Goal: Complete application form

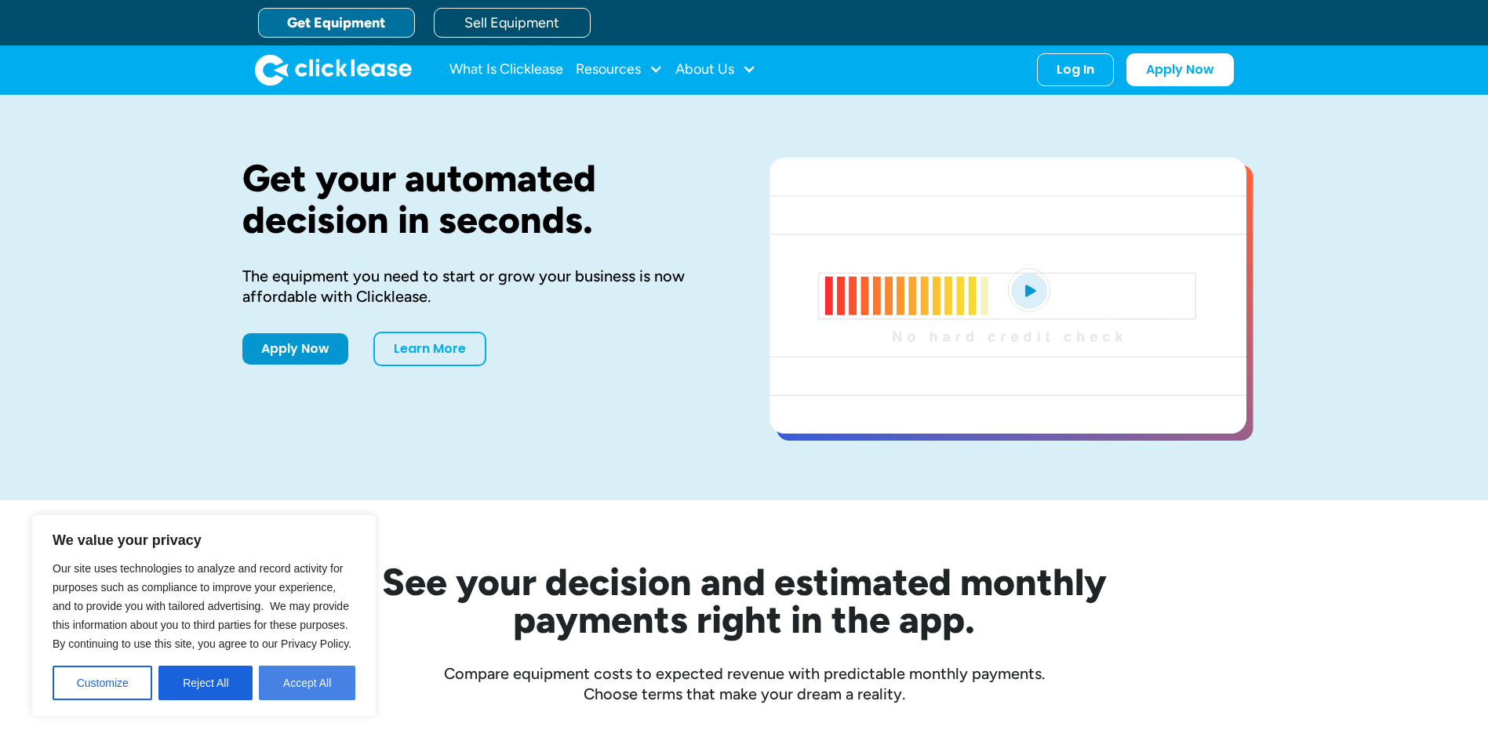
click at [312, 689] on button "Accept All" at bounding box center [307, 683] width 96 height 35
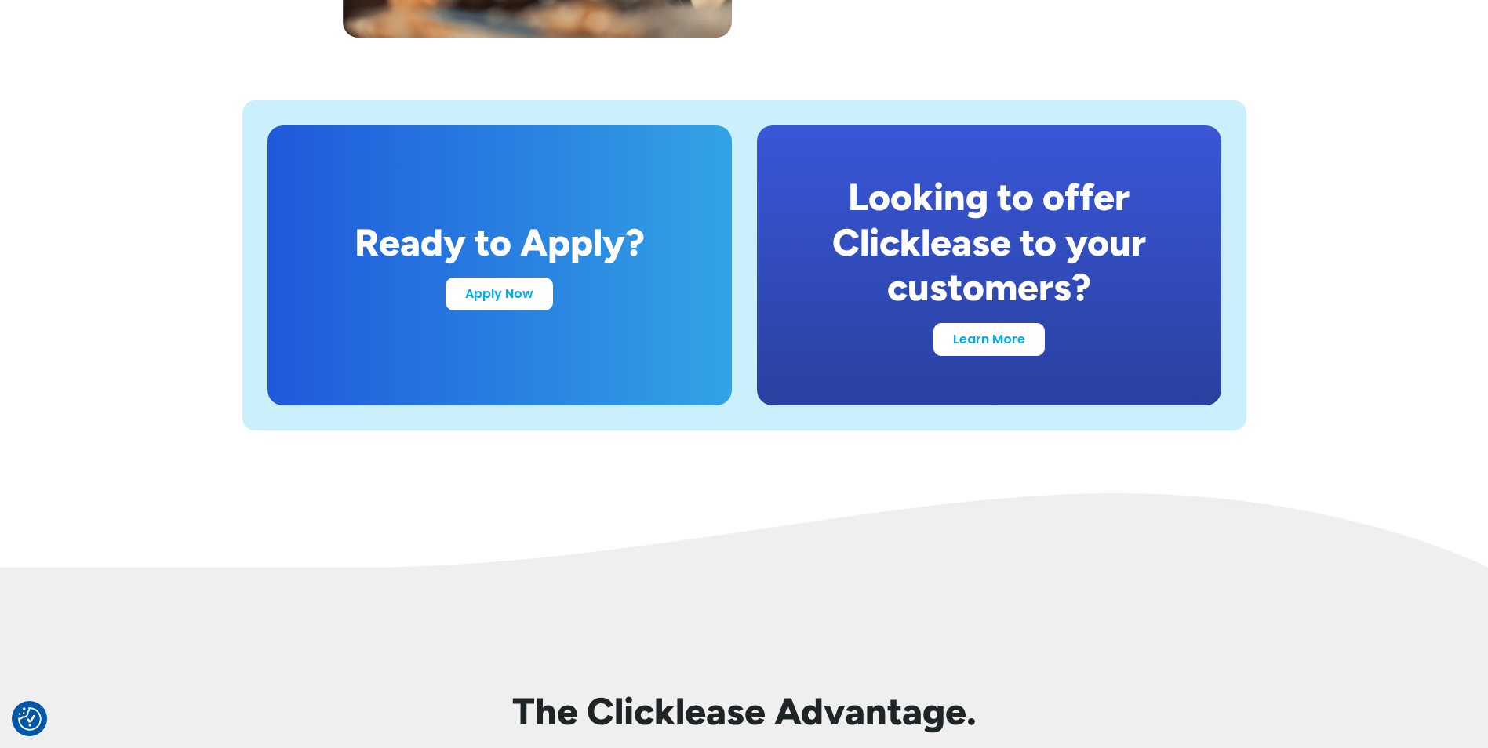
scroll to position [3058, 0]
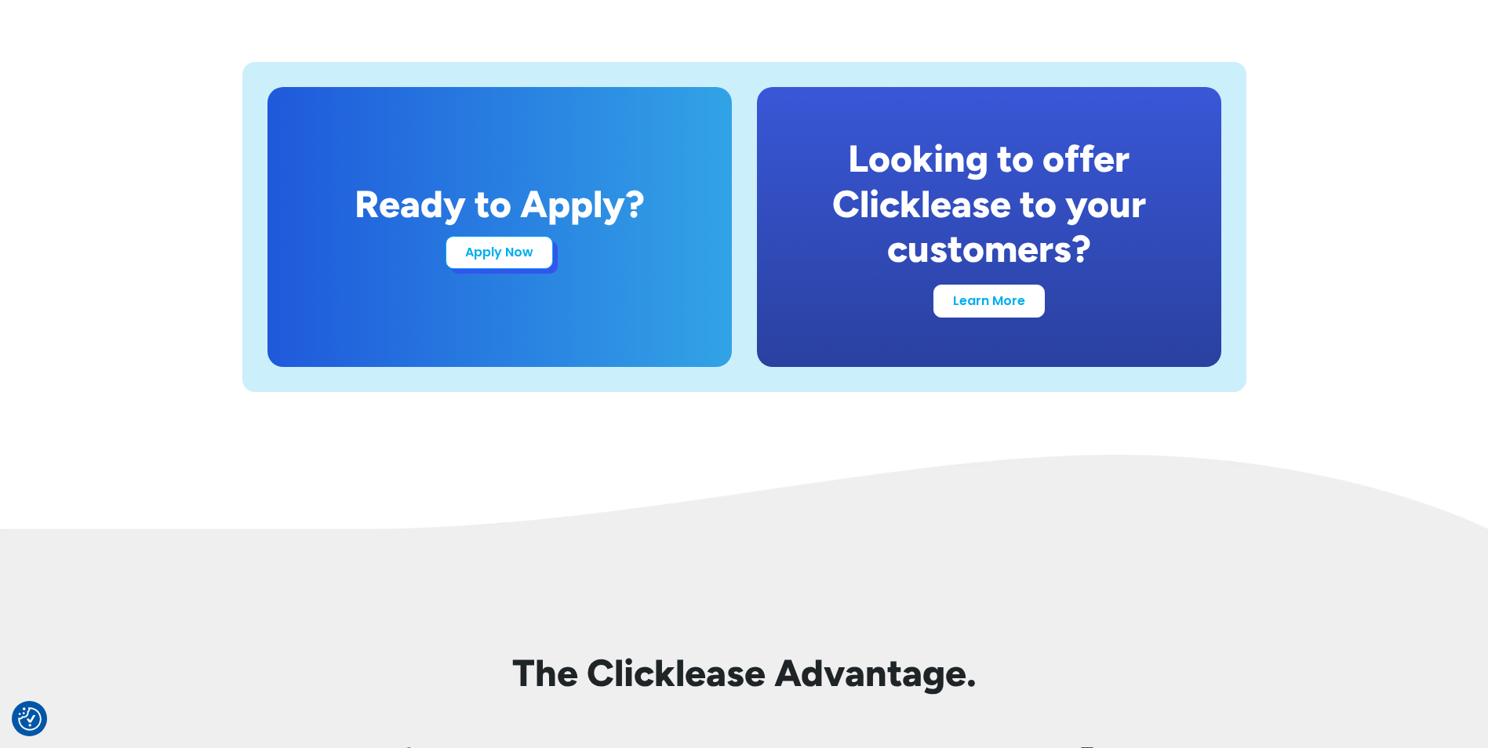
click at [529, 256] on link "Apply Now" at bounding box center [498, 252] width 107 height 33
